Goal: Information Seeking & Learning: Learn about a topic

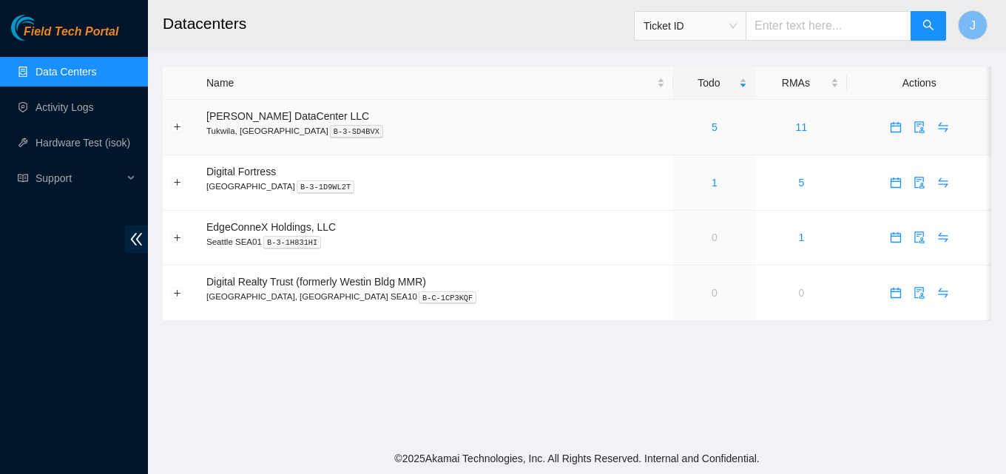
click at [681, 130] on div "5" at bounding box center [714, 127] width 66 height 16
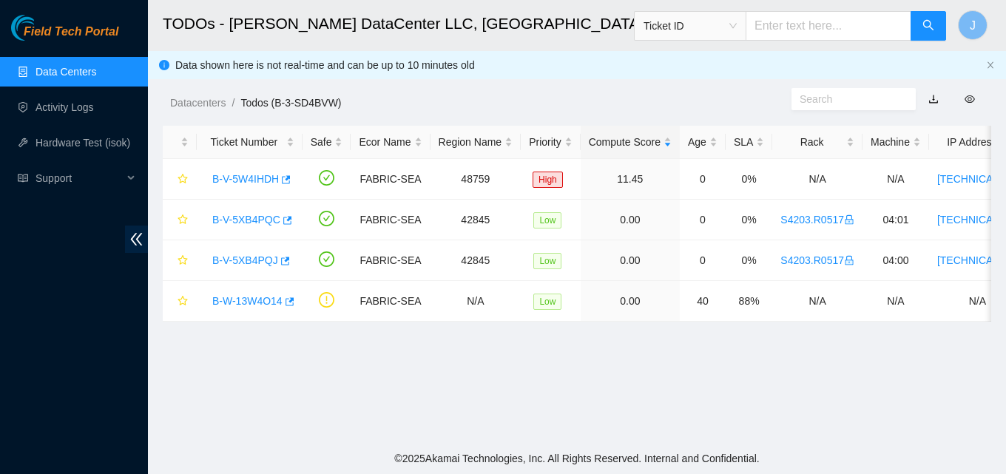
click at [688, 134] on div "Age" at bounding box center [703, 142] width 30 height 16
click at [282, 183] on icon "button" at bounding box center [284, 180] width 10 height 10
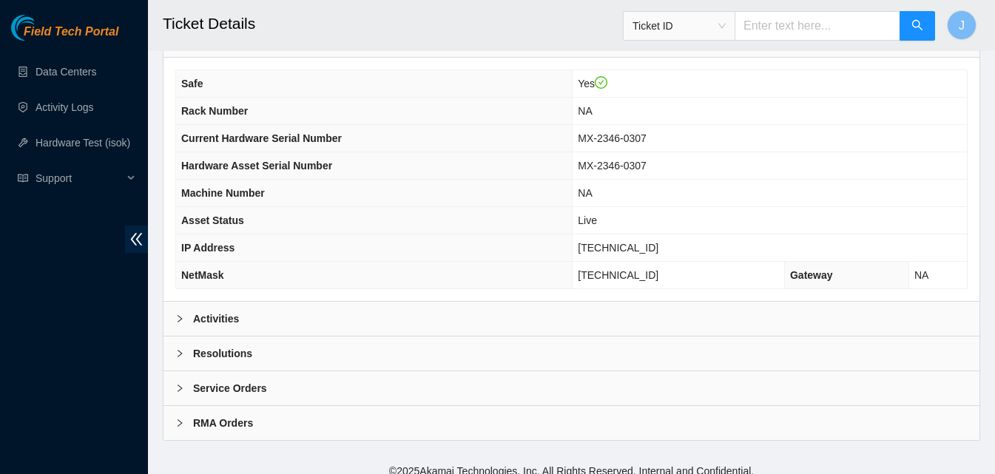
scroll to position [481, 0]
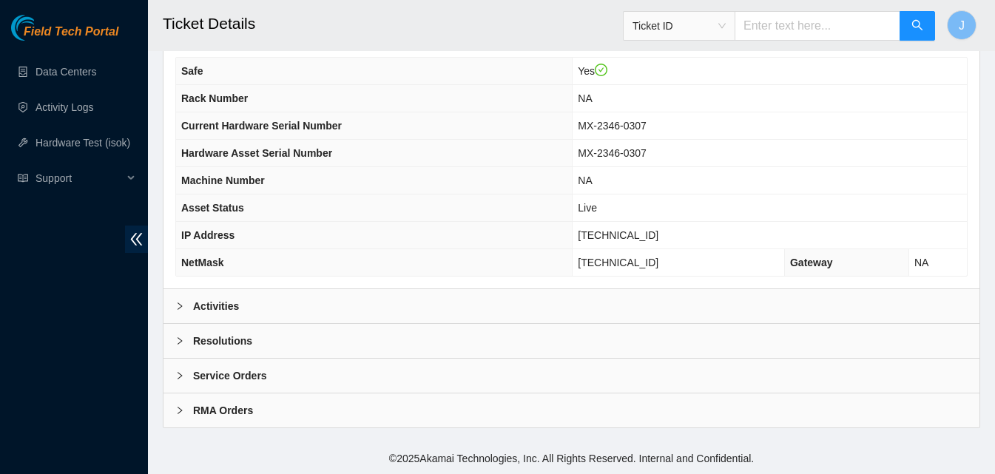
click at [303, 303] on div "Activities" at bounding box center [571, 306] width 816 height 34
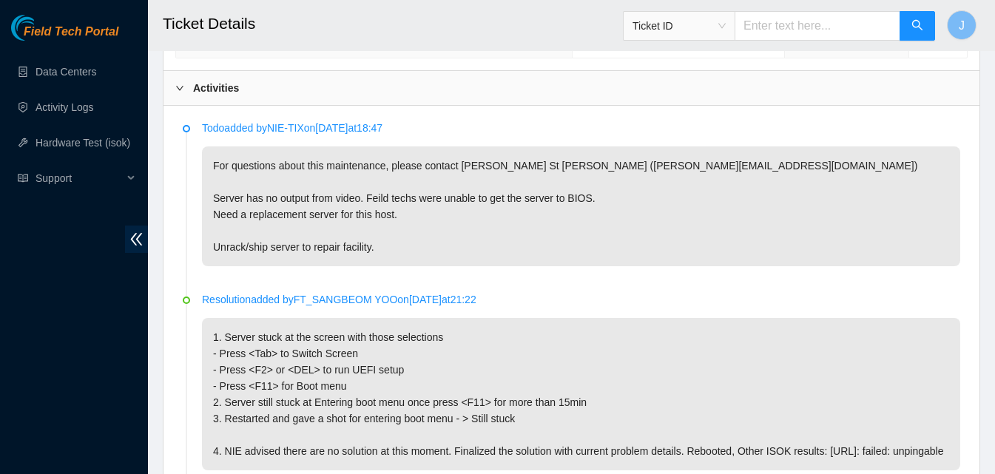
scroll to position [702, 0]
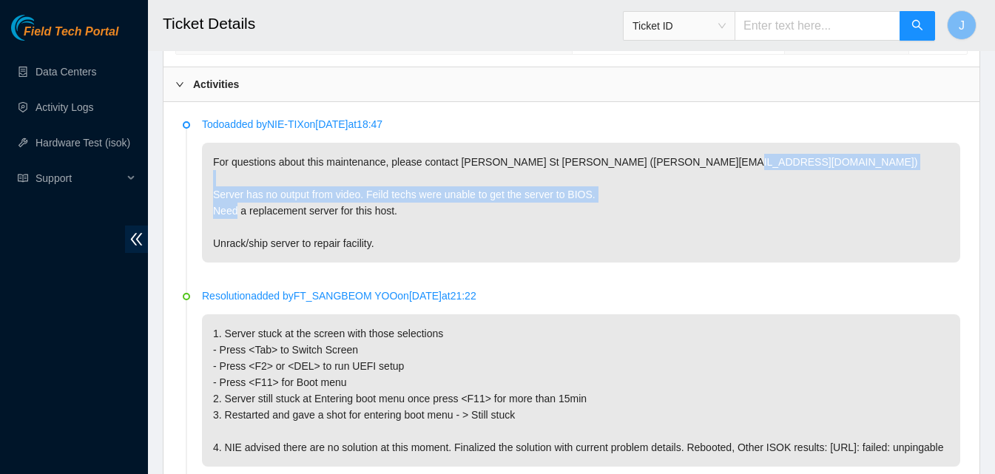
drag, startPoint x: 475, startPoint y: 220, endPoint x: 262, endPoint y: 189, distance: 215.9
click at [262, 189] on p "For questions about this maintenance, please contact Daryl St Jean (dstjean@aka…" at bounding box center [581, 203] width 758 height 120
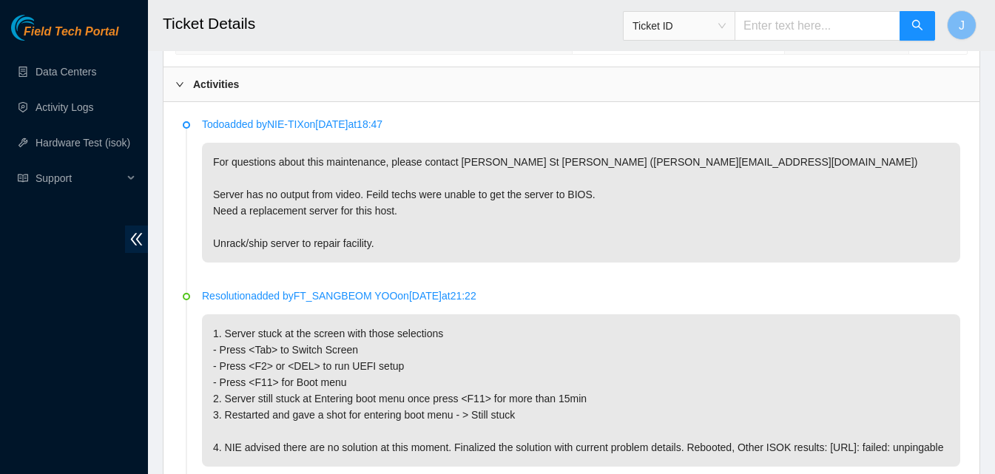
click at [274, 176] on p "For questions about this maintenance, please contact Daryl St Jean (dstjean@aka…" at bounding box center [581, 203] width 758 height 120
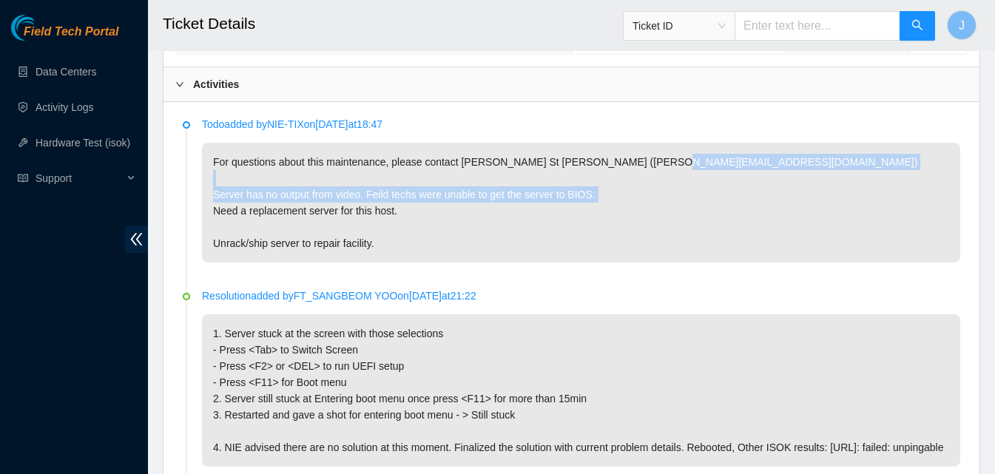
drag, startPoint x: 274, startPoint y: 176, endPoint x: 461, endPoint y: 203, distance: 189.7
click at [461, 203] on p "For questions about this maintenance, please contact Daryl St Jean (dstjean@aka…" at bounding box center [581, 203] width 758 height 120
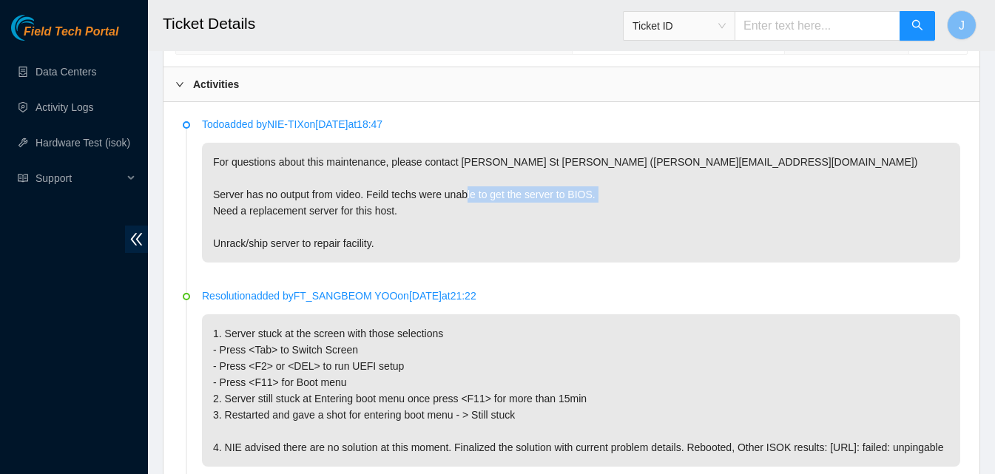
drag, startPoint x: 411, startPoint y: 212, endPoint x: 256, endPoint y: 218, distance: 155.4
click at [256, 218] on p "For questions about this maintenance, please contact Daryl St Jean (dstjean@aka…" at bounding box center [581, 203] width 758 height 120
click at [257, 218] on p "For questions about this maintenance, please contact Daryl St Jean (dstjean@aka…" at bounding box center [581, 203] width 758 height 120
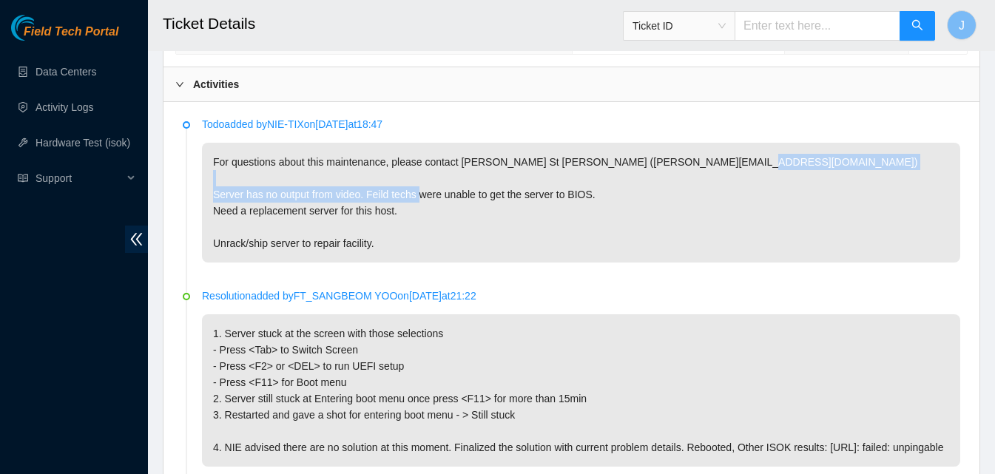
drag, startPoint x: 610, startPoint y: 190, endPoint x: 279, endPoint y: 197, distance: 331.3
click at [279, 197] on p "For questions about this maintenance, please contact Daryl St Jean (dstjean@aka…" at bounding box center [581, 203] width 758 height 120
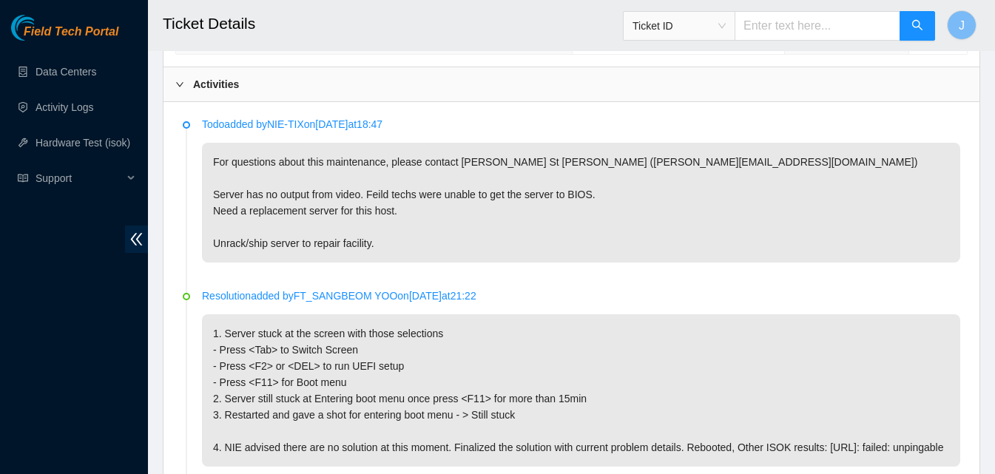
click at [246, 192] on p "For questions about this maintenance, please contact Daryl St Jean (dstjean@aka…" at bounding box center [581, 203] width 758 height 120
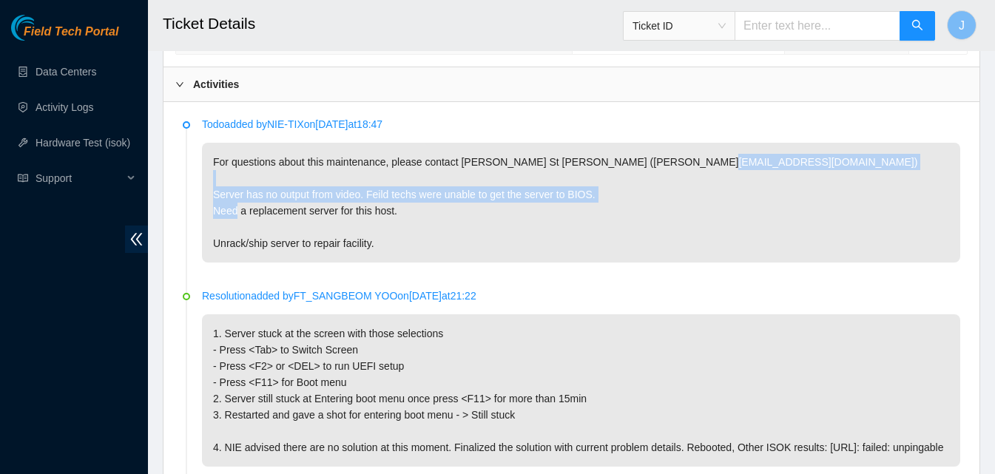
drag, startPoint x: 246, startPoint y: 192, endPoint x: 324, endPoint y: 222, distance: 83.3
click at [324, 222] on p "For questions about this maintenance, please contact Daryl St Jean (dstjean@aka…" at bounding box center [581, 203] width 758 height 120
drag, startPoint x: 373, startPoint y: 251, endPoint x: 262, endPoint y: 189, distance: 127.1
click at [262, 189] on p "For questions about this maintenance, please contact Daryl St Jean (dstjean@aka…" at bounding box center [581, 203] width 758 height 120
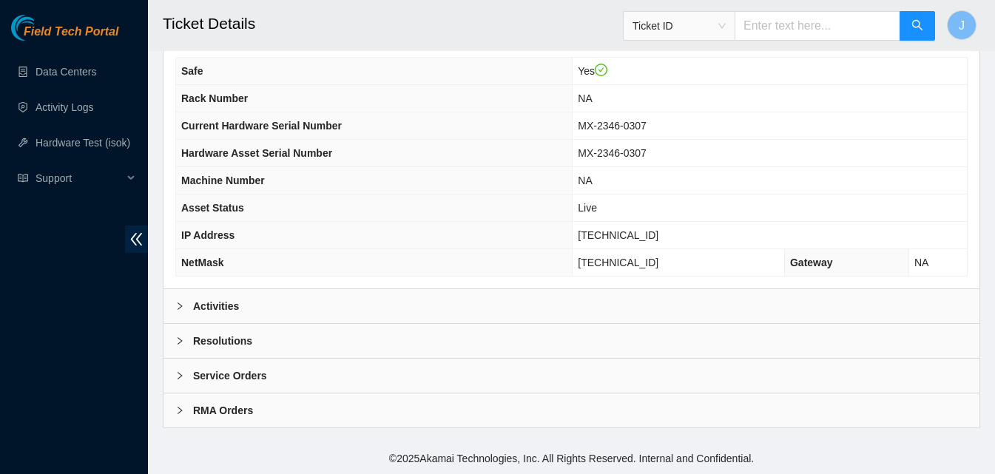
click at [375, 300] on div "Activities" at bounding box center [571, 306] width 816 height 34
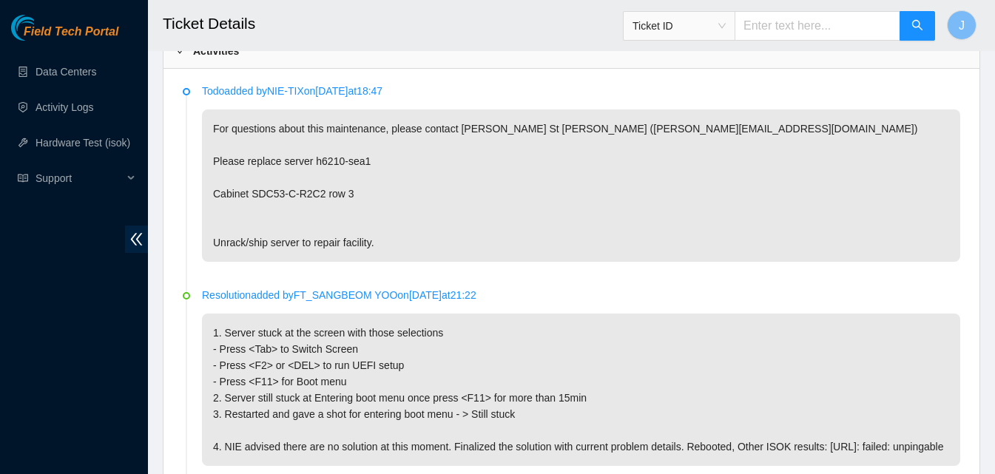
scroll to position [702, 0]
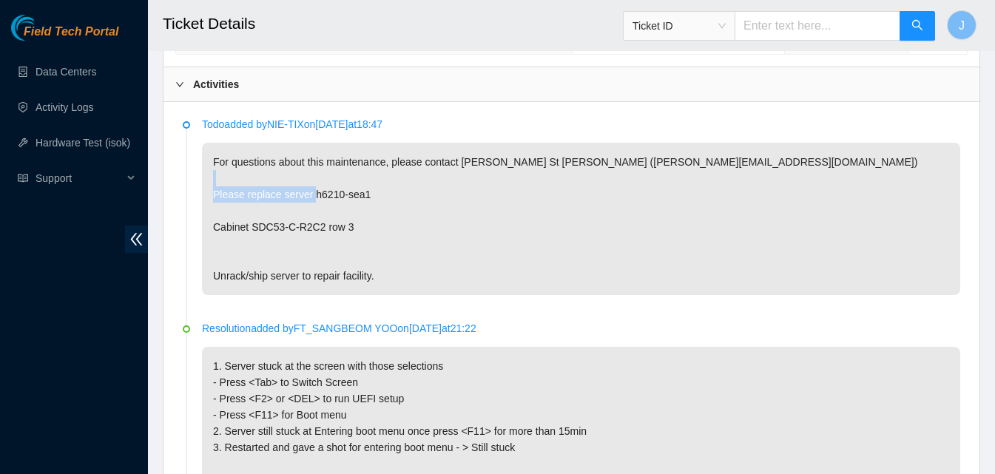
drag, startPoint x: 381, startPoint y: 219, endPoint x: 223, endPoint y: 234, distance: 158.2
click at [223, 234] on p "For questions about this maintenance, please contact Daryl St Jean (dstjean@aka…" at bounding box center [581, 219] width 758 height 152
click at [487, 256] on p "For questions about this maintenance, please contact Daryl St Jean (dstjean@aka…" at bounding box center [581, 219] width 758 height 152
drag, startPoint x: 417, startPoint y: 260, endPoint x: 418, endPoint y: 277, distance: 17.8
click at [418, 277] on p "For questions about this maintenance, please contact Daryl St Jean (dstjean@aka…" at bounding box center [581, 219] width 758 height 152
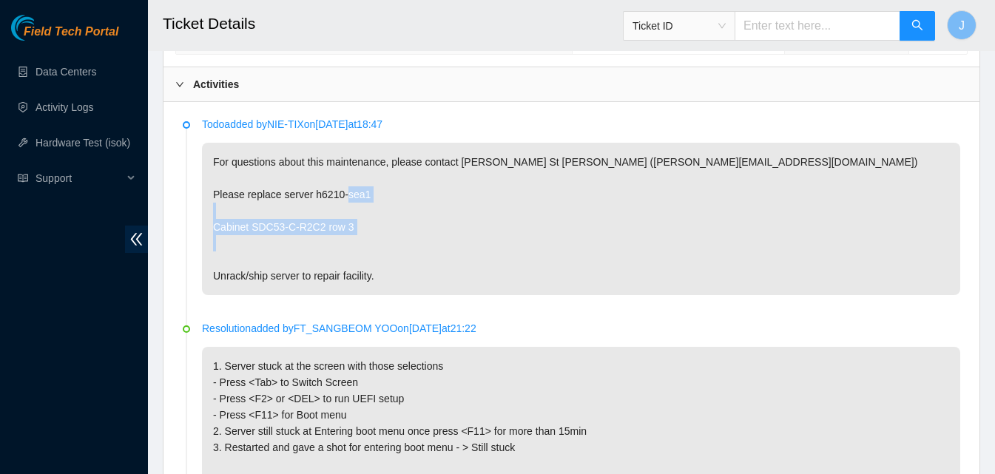
click at [418, 277] on p "For questions about this maintenance, please contact Daryl St Jean (dstjean@aka…" at bounding box center [581, 219] width 758 height 152
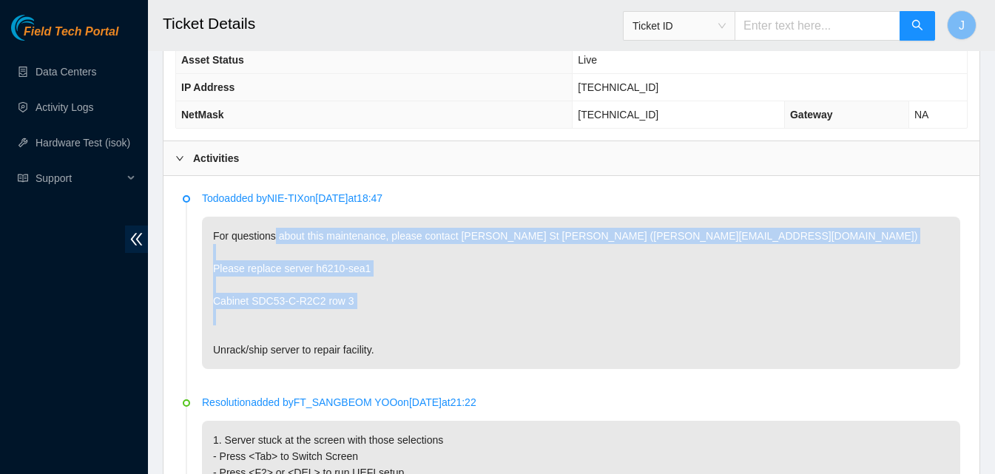
drag, startPoint x: 446, startPoint y: 367, endPoint x: 274, endPoint y: 225, distance: 222.7
click at [274, 225] on p "For questions about this maintenance, please contact Daryl St Jean (dstjean@aka…" at bounding box center [581, 293] width 758 height 152
click at [275, 225] on p "For questions about this maintenance, please contact Daryl St Jean (dstjean@aka…" at bounding box center [581, 293] width 758 height 152
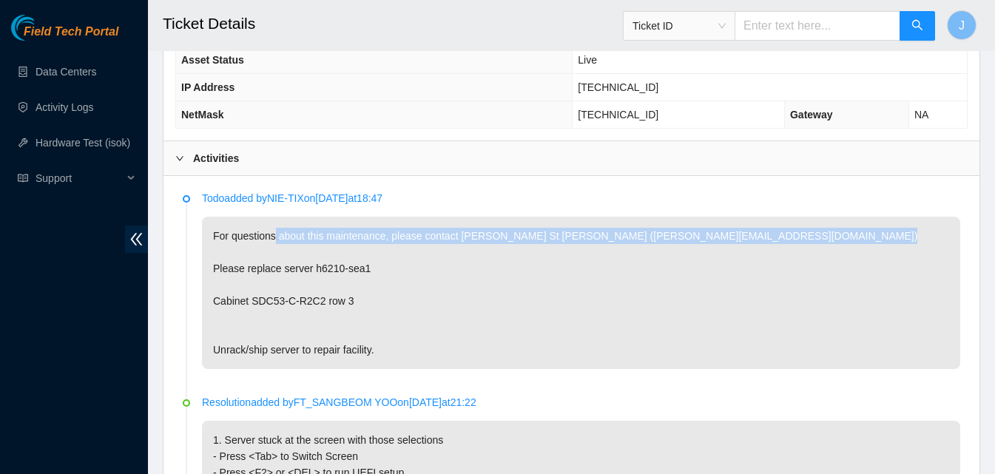
drag, startPoint x: 274, startPoint y: 227, endPoint x: 350, endPoint y: 283, distance: 94.6
click at [350, 283] on p "For questions about this maintenance, please contact Daryl St Jean (dstjean@aka…" at bounding box center [581, 293] width 758 height 152
click at [471, 290] on p "For questions about this maintenance, please contact Daryl St Jean (dstjean@aka…" at bounding box center [581, 293] width 758 height 152
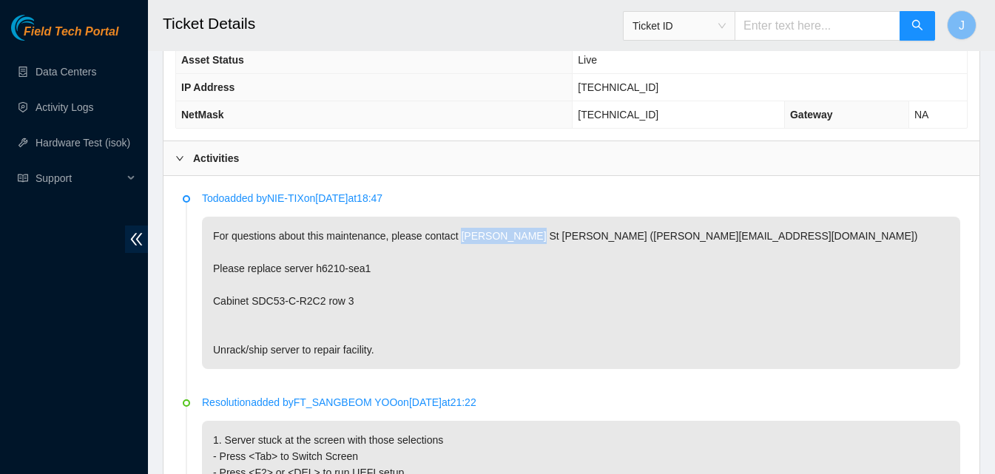
drag, startPoint x: 458, startPoint y: 235, endPoint x: 514, endPoint y: 236, distance: 55.5
click at [514, 236] on p "For questions about this maintenance, please contact Daryl St Jean (dstjean@aka…" at bounding box center [581, 293] width 758 height 152
copy p "Daryl St Jean"
click at [931, 211] on div "Todo added by NIE-TIX on 2025-10-02 at 18:47 For questions about this maintenan…" at bounding box center [581, 279] width 758 height 179
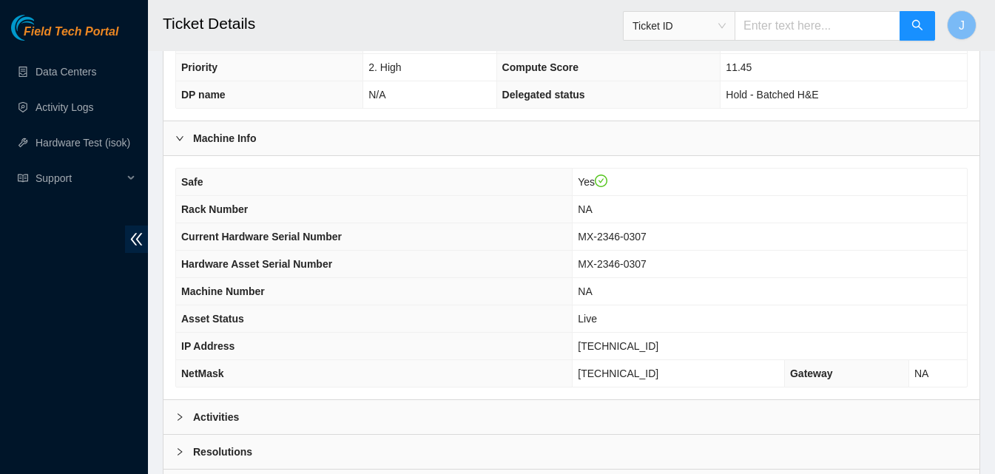
scroll to position [481, 0]
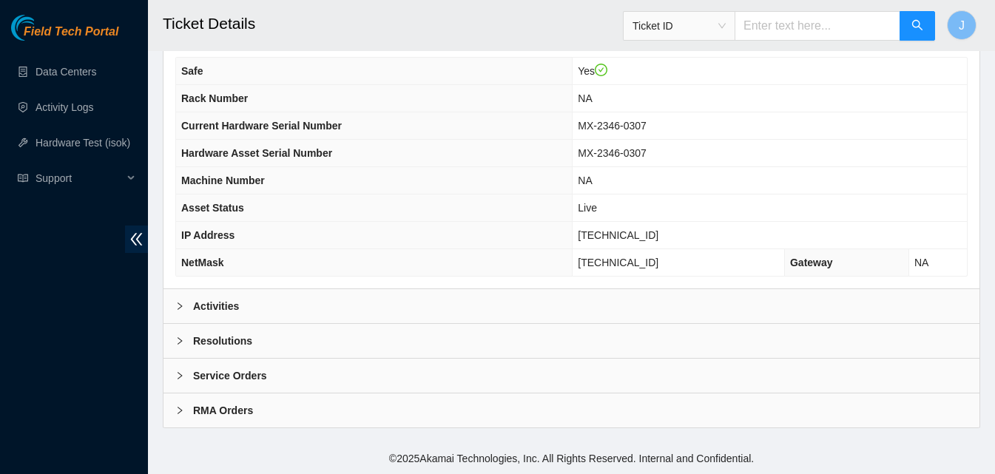
click at [422, 285] on div "Safe Yes Rack Number NA Current Hardware Serial Number MX-2346-0307 Hardware As…" at bounding box center [571, 166] width 816 height 243
click at [426, 308] on div "Activities" at bounding box center [571, 306] width 816 height 34
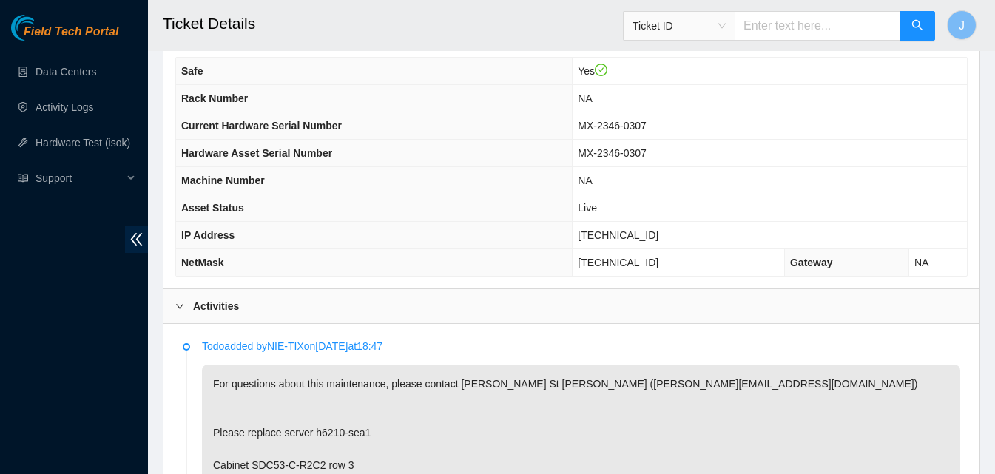
scroll to position [702, 0]
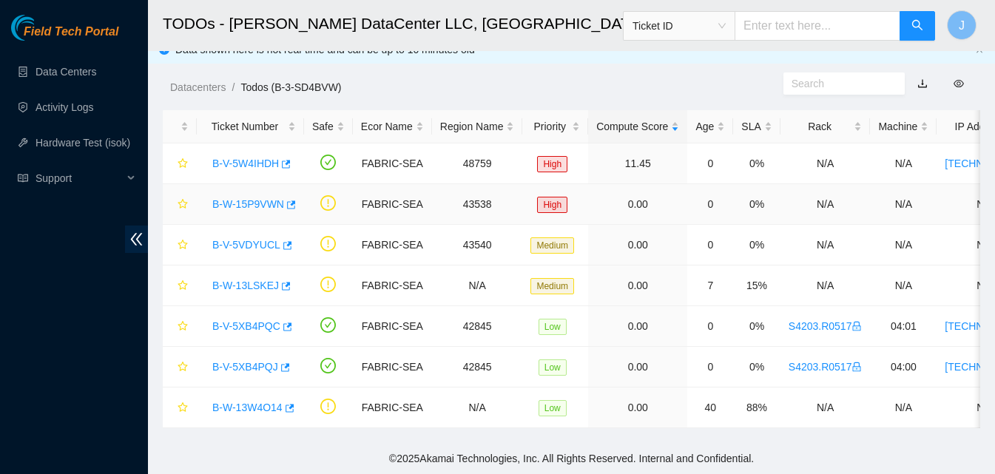
scroll to position [27, 0]
click at [282, 282] on icon "button" at bounding box center [286, 286] width 9 height 8
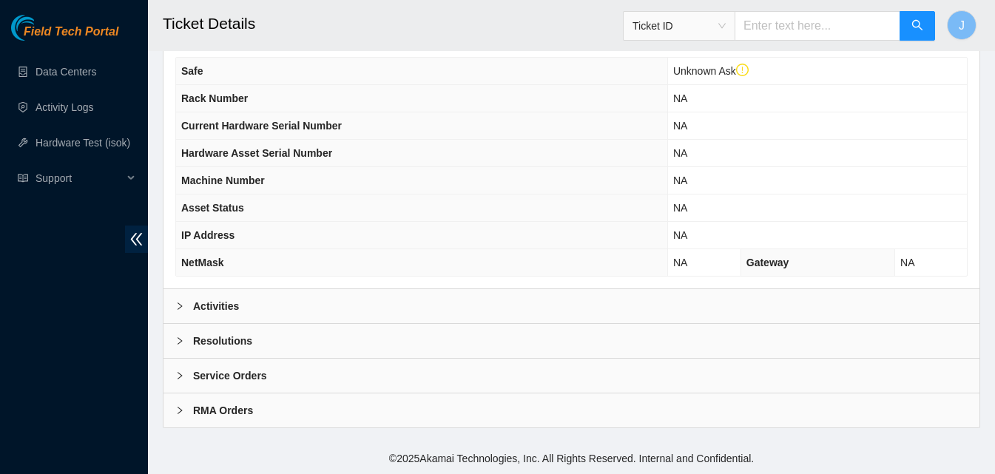
drag, startPoint x: 316, startPoint y: 305, endPoint x: 351, endPoint y: 280, distance: 42.9
click at [319, 305] on div "Activities" at bounding box center [571, 306] width 816 height 34
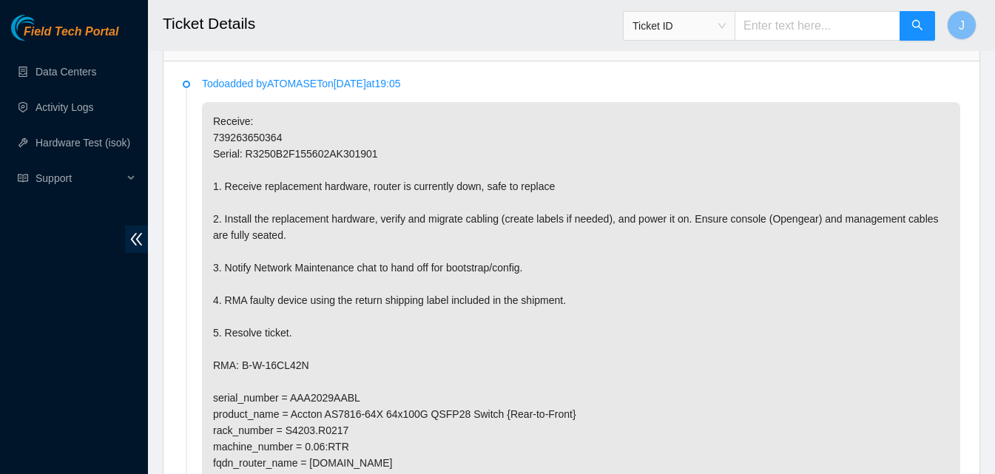
scroll to position [804, 0]
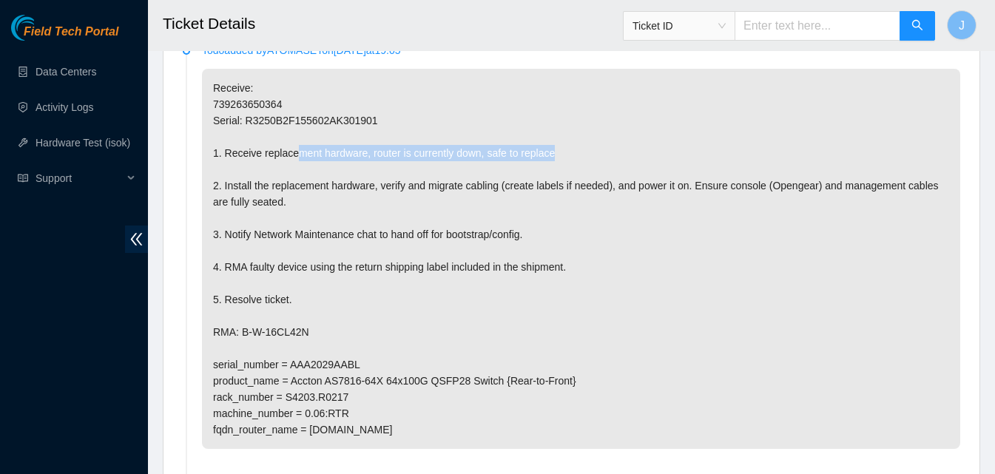
drag, startPoint x: 297, startPoint y: 150, endPoint x: 573, endPoint y: 156, distance: 275.9
click at [573, 156] on p "Receive: 739263650364 Serial: R3250B2F155602AK301901 1. Receive replacement har…" at bounding box center [581, 259] width 758 height 380
click at [575, 156] on p "Receive: 739263650364 Serial: R3250B2F155602AK301901 1. Receive replacement har…" at bounding box center [581, 259] width 758 height 380
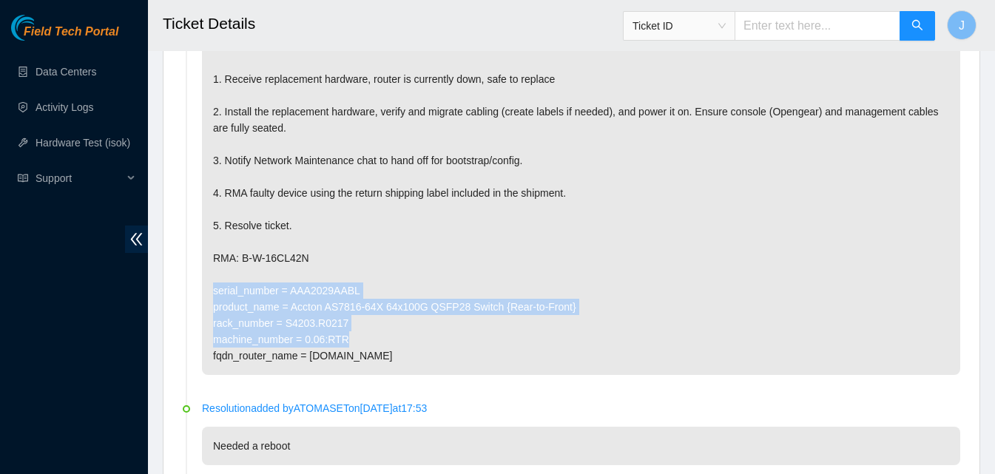
drag, startPoint x: 353, startPoint y: 334, endPoint x: 264, endPoint y: 271, distance: 109.2
click at [264, 271] on p "Receive: 739263650364 Serial: R3250B2F155602AK301901 1. Receive replacement har…" at bounding box center [581, 185] width 758 height 380
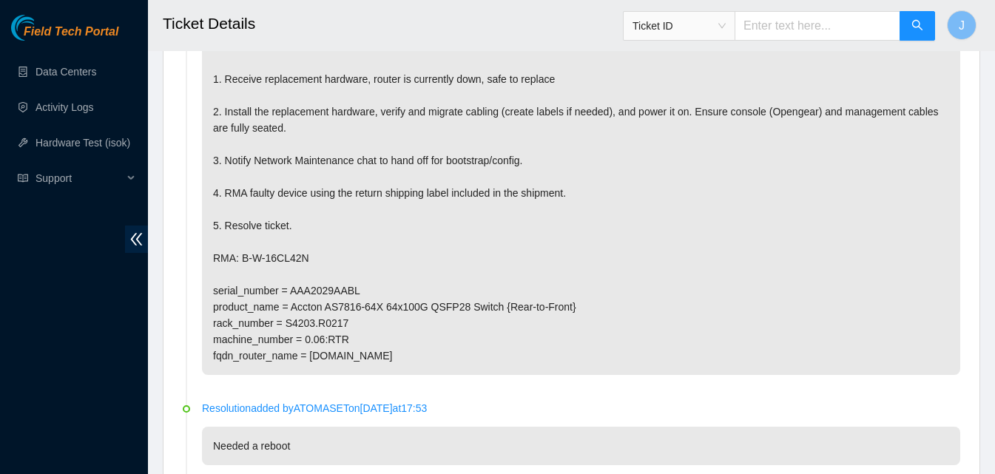
click at [438, 256] on p "Receive: 739263650364 Serial: R3250B2F155602AK301901 1. Receive replacement har…" at bounding box center [581, 185] width 758 height 380
drag, startPoint x: 338, startPoint y: 356, endPoint x: 538, endPoint y: 356, distance: 200.4
click at [538, 356] on p "Receive: 739263650364 Serial: R3250B2F155602AK301901 1. Receive replacement har…" at bounding box center [581, 185] width 758 height 380
click at [546, 356] on p "Receive: 739263650364 Serial: R3250B2F155602AK301901 1. Receive replacement har…" at bounding box center [581, 185] width 758 height 380
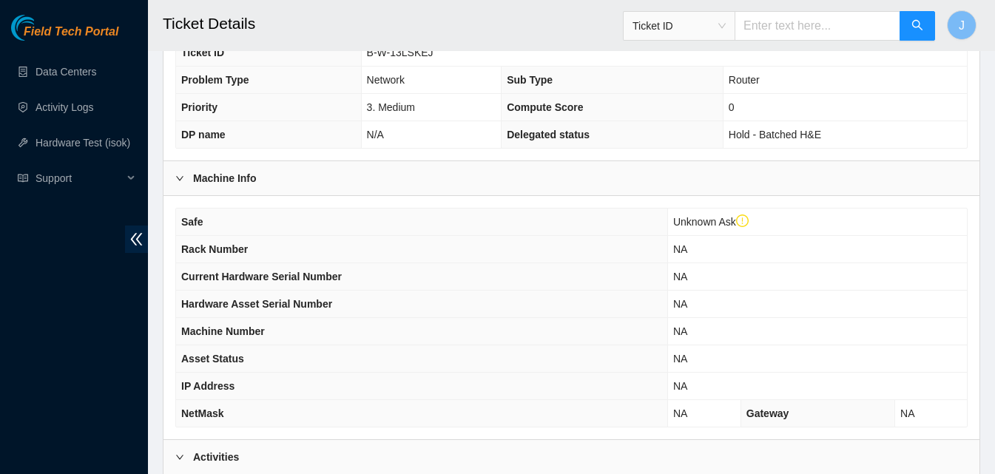
scroll to position [362, 0]
